Goal: Obtain resource: Download file/media

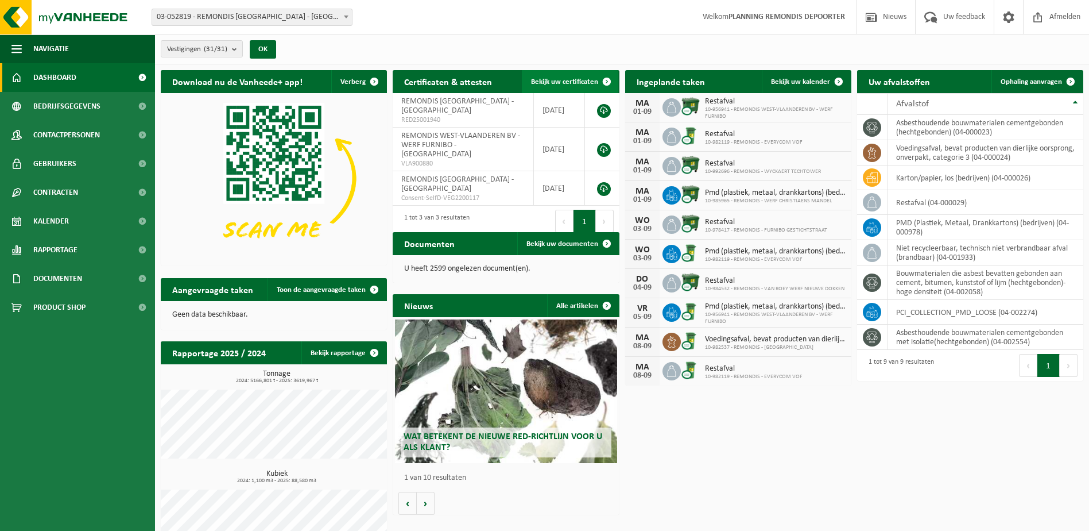
click at [570, 83] on span "Bekijk uw certificaten" at bounding box center [564, 81] width 67 height 7
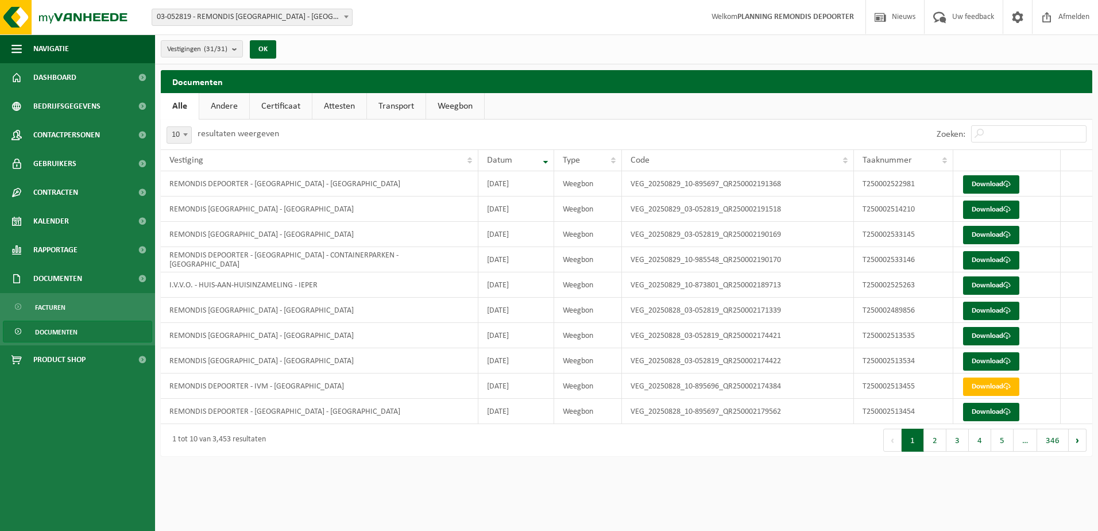
click at [474, 107] on link "Weegbon" at bounding box center [455, 106] width 58 height 26
click at [1008, 130] on input "Zoeken:" at bounding box center [1028, 133] width 115 height 17
paste input "T250002403146"
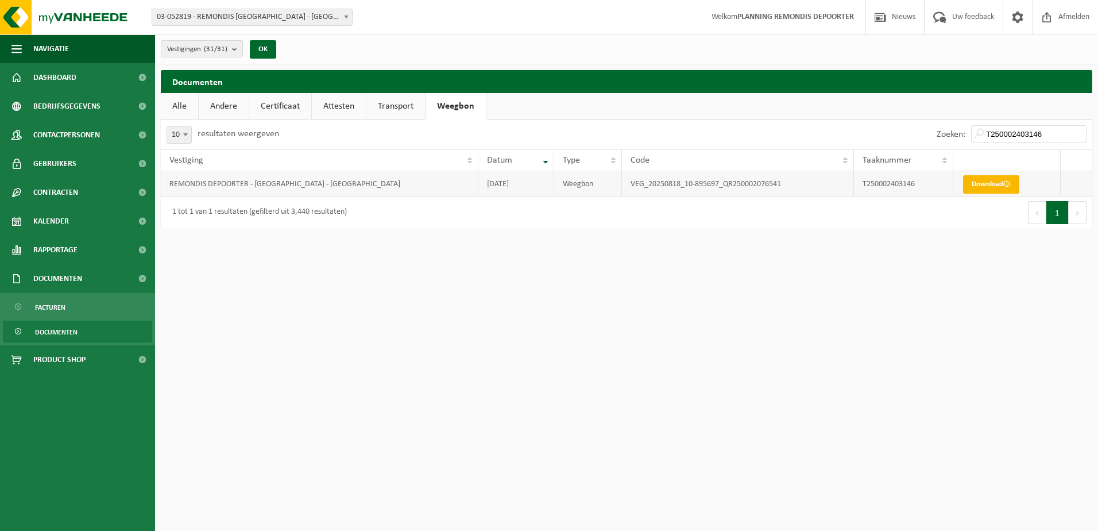
click at [1003, 180] on link "Download" at bounding box center [991, 184] width 56 height 18
drag, startPoint x: 1028, startPoint y: 124, endPoint x: 1034, endPoint y: 124, distance: 6.3
click at [1029, 124] on div "Zoeken: T250002403146" at bounding box center [1011, 134] width 161 height 30
drag, startPoint x: 1053, startPoint y: 133, endPoint x: 870, endPoint y: 148, distance: 183.2
click at [868, 148] on div "Zoeken: T250002403146" at bounding box center [860, 134] width 466 height 30
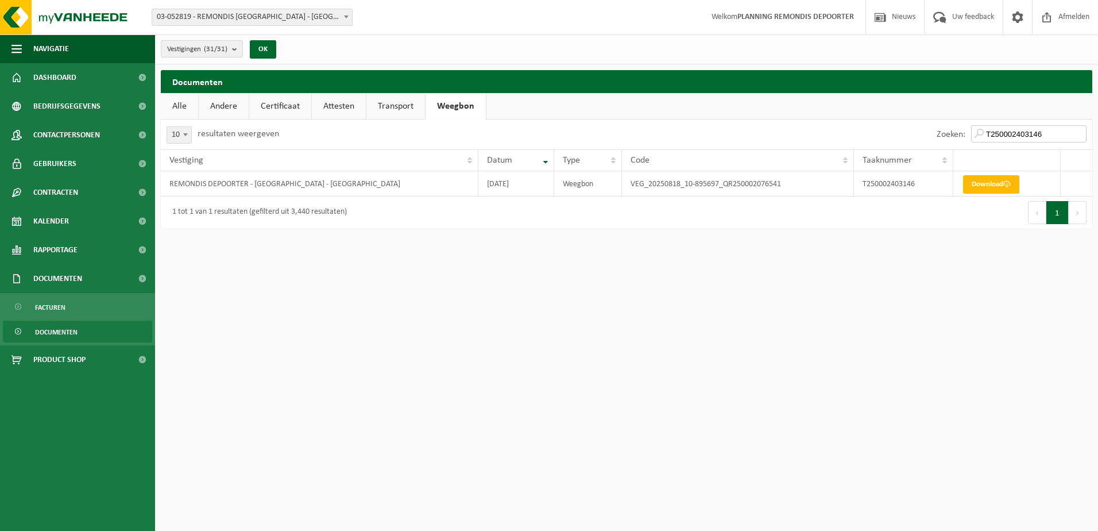
paste input "51589"
type input "T250002451589"
click at [1001, 181] on link "Download" at bounding box center [991, 184] width 56 height 18
